Goal: Navigation & Orientation: Go to known website

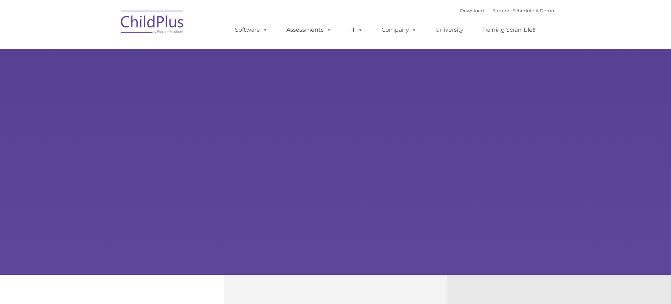
type input ""
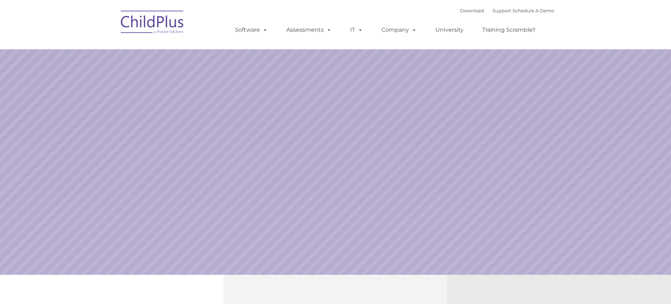
select select "MEDIUM"
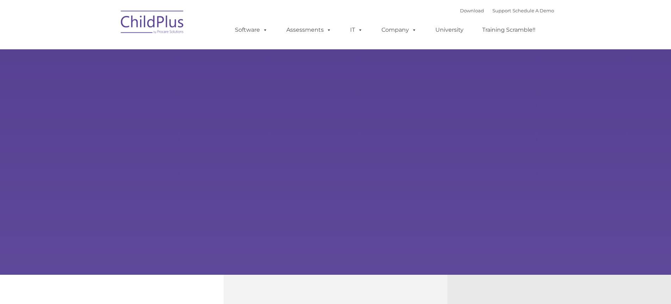
type input ""
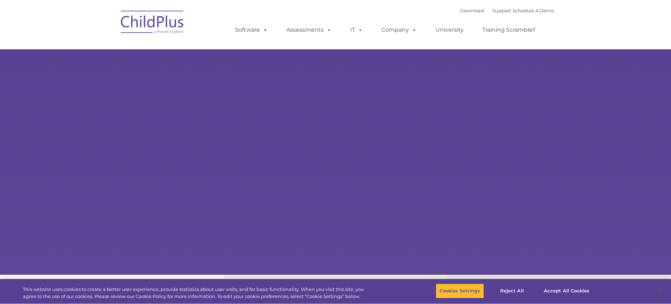
select select "MEDIUM"
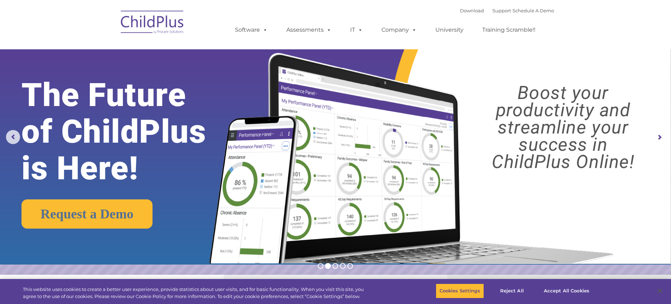
click at [159, 25] on img at bounding box center [152, 23] width 70 height 35
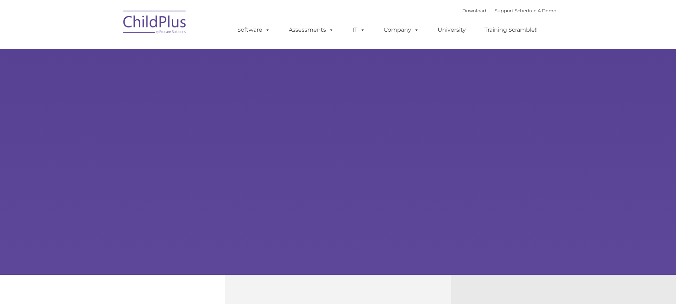
type input ""
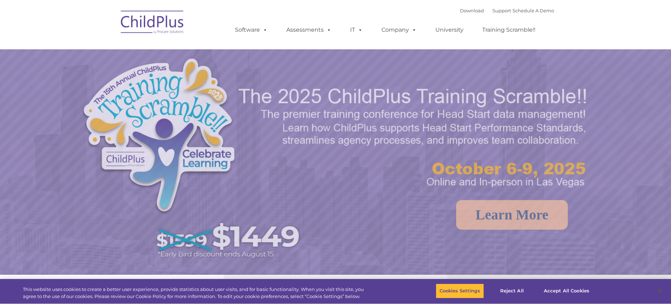
select select "MEDIUM"
